Goal: Task Accomplishment & Management: Manage account settings

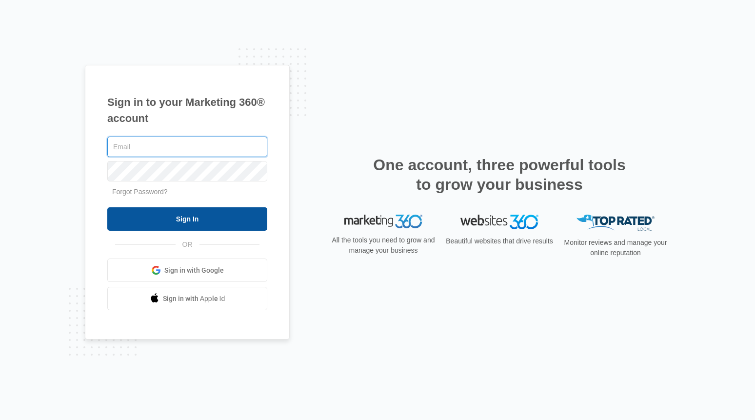
type input "[EMAIL_ADDRESS][DOMAIN_NAME]"
click at [210, 216] on input "Sign In" at bounding box center [187, 218] width 160 height 23
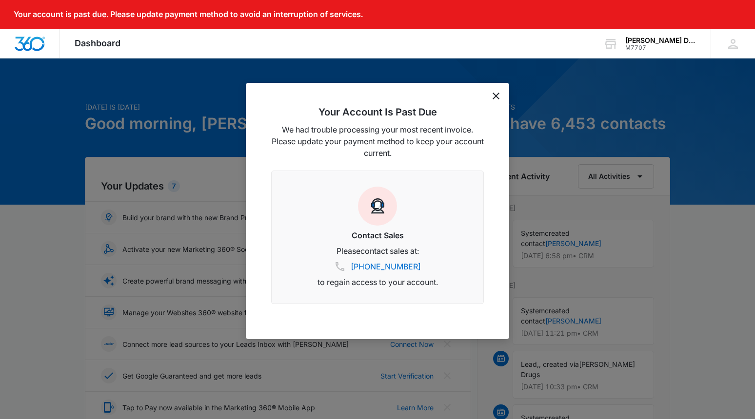
click at [497, 97] on icon "dismiss this dialog" at bounding box center [495, 96] width 7 height 7
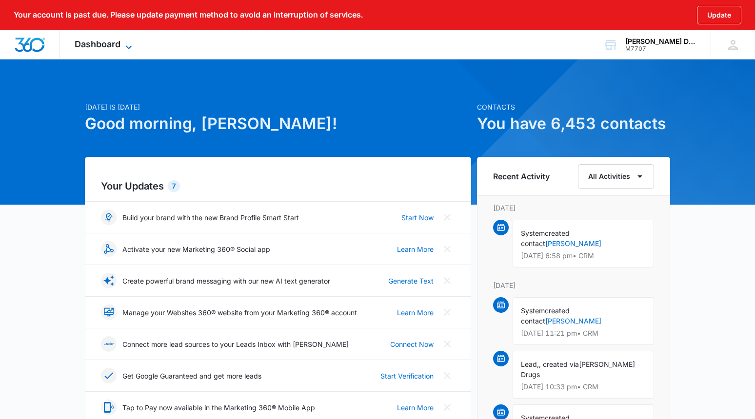
click at [111, 44] on span "Dashboard" at bounding box center [98, 44] width 46 height 10
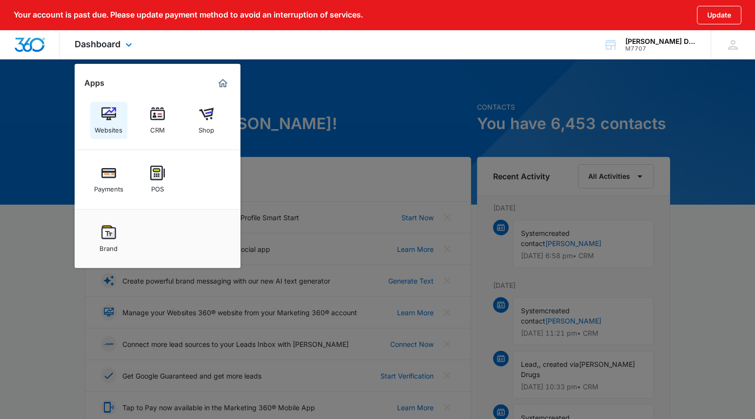
click at [109, 114] on img at bounding box center [108, 114] width 15 height 15
